Goal: Information Seeking & Learning: Learn about a topic

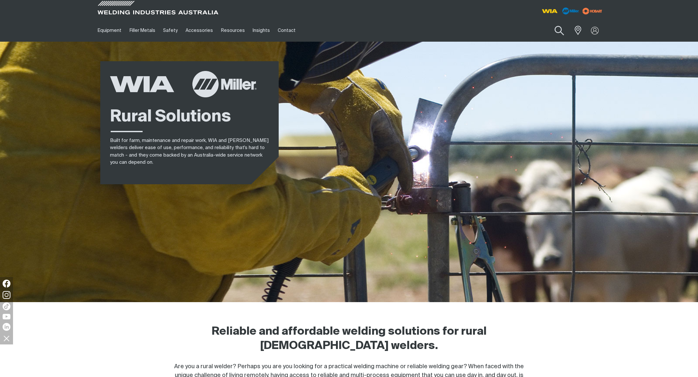
drag, startPoint x: 559, startPoint y: 32, endPoint x: 551, endPoint y: 35, distance: 8.8
click at [559, 32] on button "Search products" at bounding box center [560, 31] width 26 height 19
click at [496, 31] on input "Search" at bounding box center [520, 30] width 100 height 15
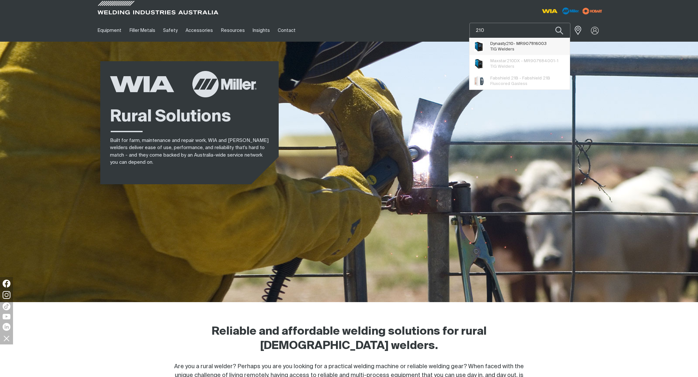
type input "210"
click at [507, 44] on span "Dynasty 210 - MR907816003" at bounding box center [519, 44] width 56 height 6
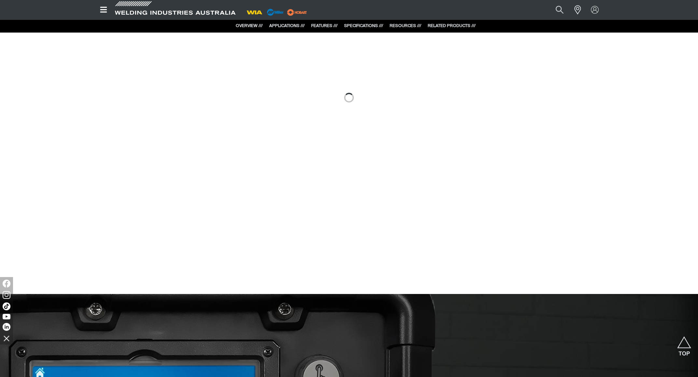
scroll to position [667, 0]
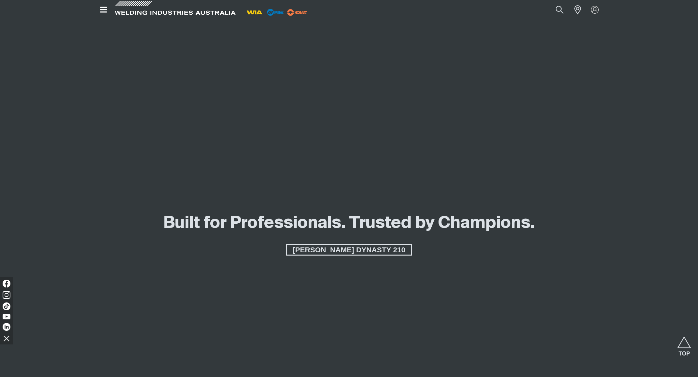
scroll to position [768, 0]
click at [376, 250] on span "MILLER'S DYNASTY 210" at bounding box center [349, 250] width 124 height 12
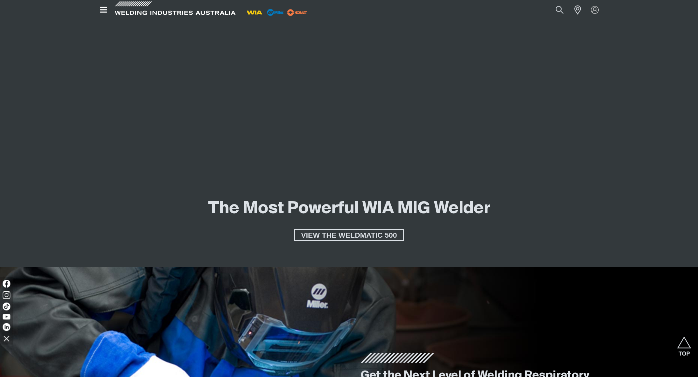
scroll to position [1261, 0]
